Goal: Transaction & Acquisition: Purchase product/service

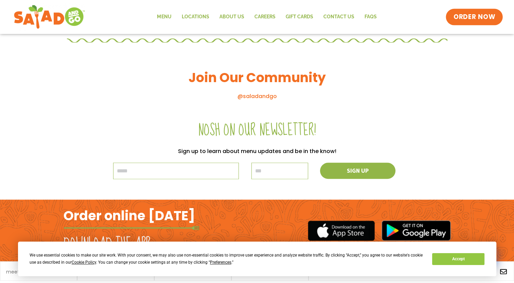
scroll to position [755, 0]
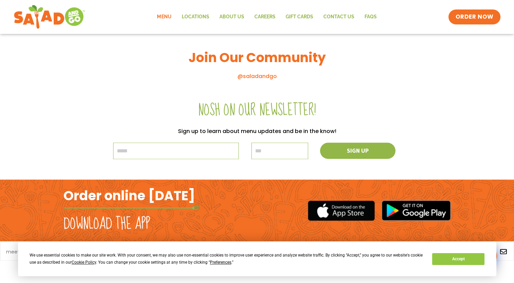
click at [168, 16] on link "Menu" at bounding box center [164, 17] width 24 height 16
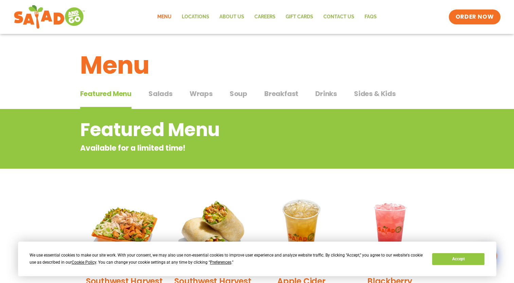
click at [161, 91] on span "Salads" at bounding box center [161, 94] width 24 height 10
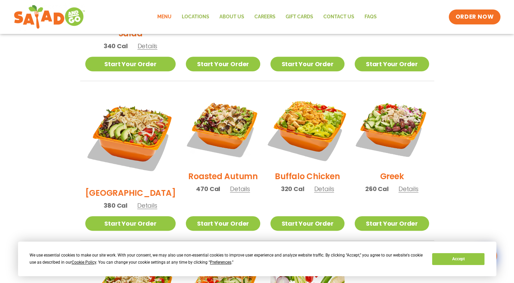
scroll to position [340, 0]
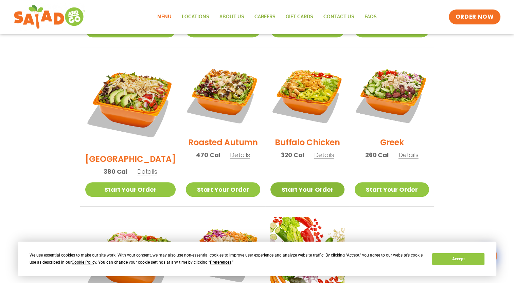
click at [302, 183] on link "Start Your Order" at bounding box center [308, 190] width 74 height 15
